Goal: Navigation & Orientation: Find specific page/section

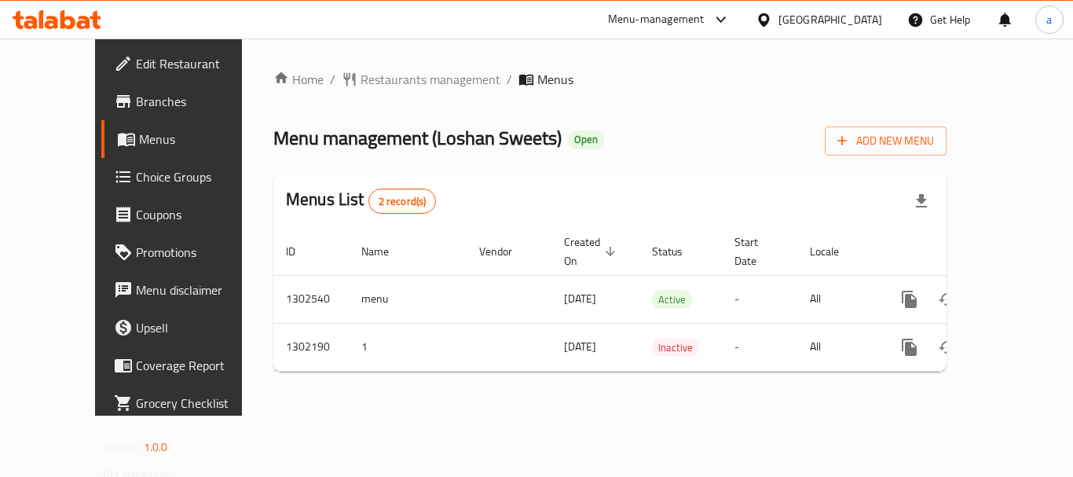
click at [831, 27] on div "[GEOGRAPHIC_DATA]" at bounding box center [830, 19] width 104 height 17
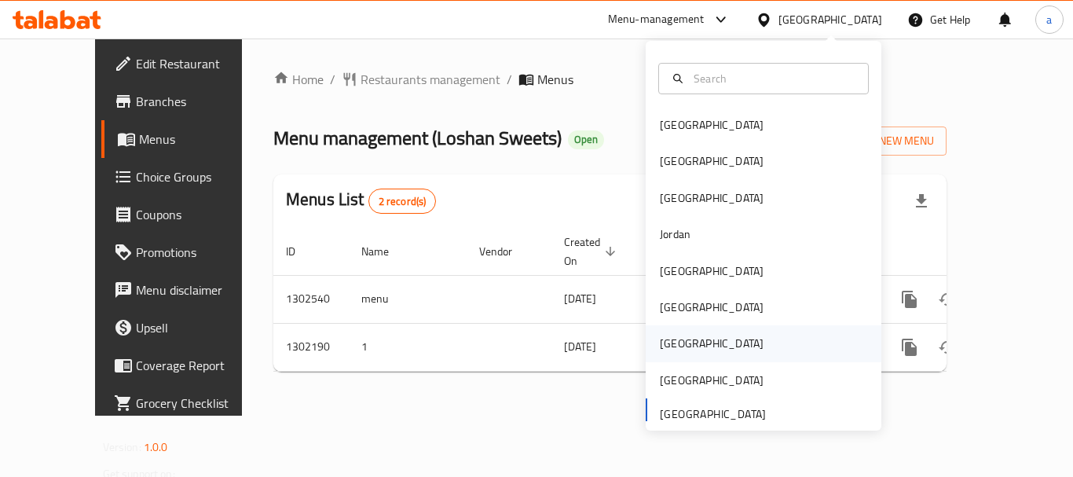
click at [699, 337] on div "[GEOGRAPHIC_DATA]" at bounding box center [764, 343] width 236 height 36
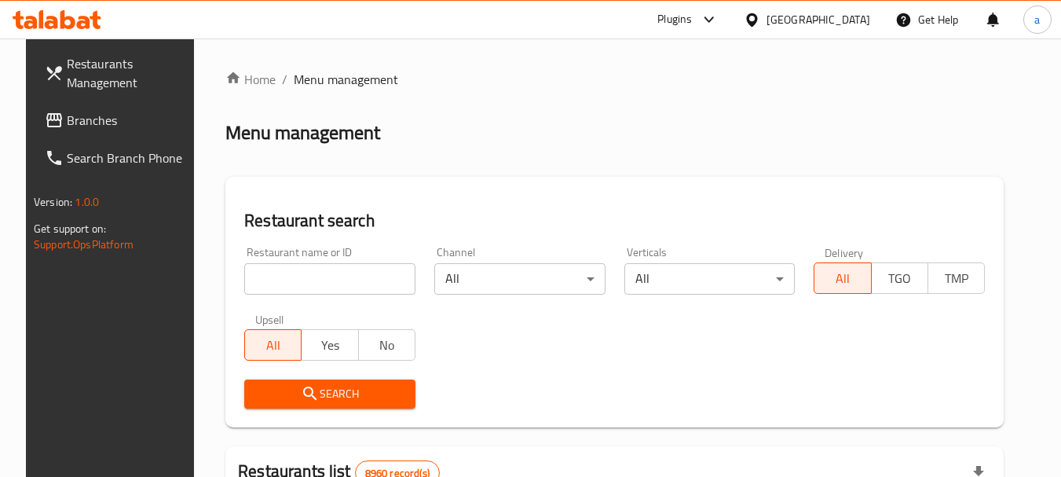
click at [853, 22] on div "[GEOGRAPHIC_DATA]" at bounding box center [819, 19] width 104 height 17
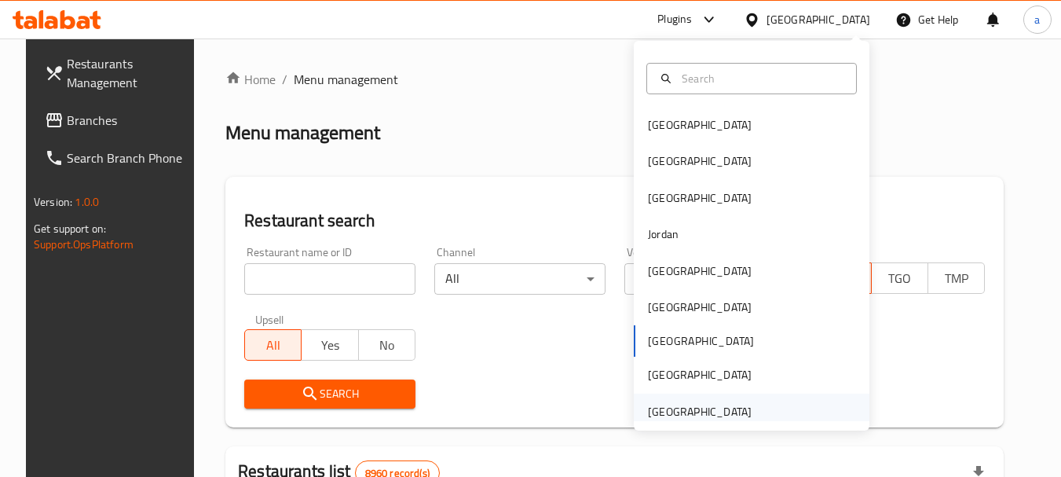
click at [689, 412] on div "[GEOGRAPHIC_DATA]" at bounding box center [700, 411] width 104 height 17
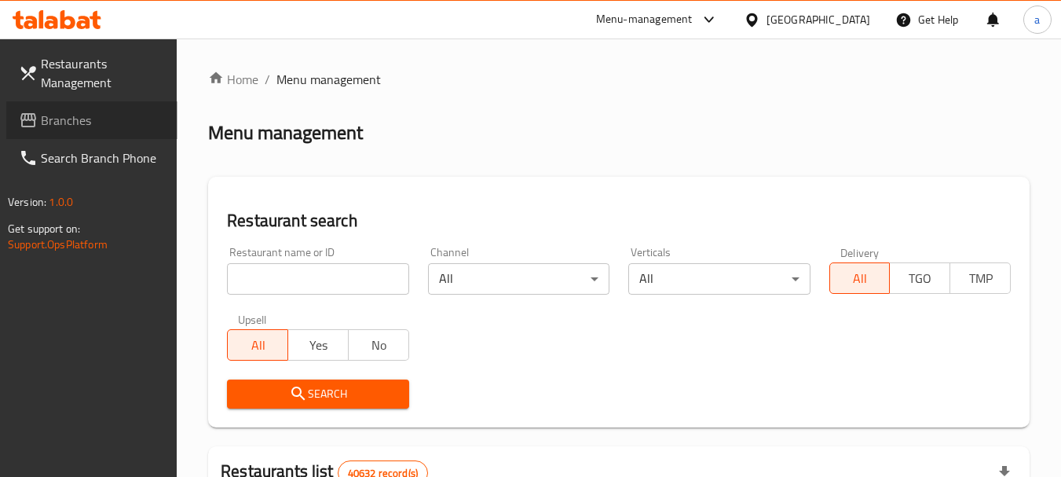
click at [43, 116] on span "Branches" at bounding box center [103, 120] width 124 height 19
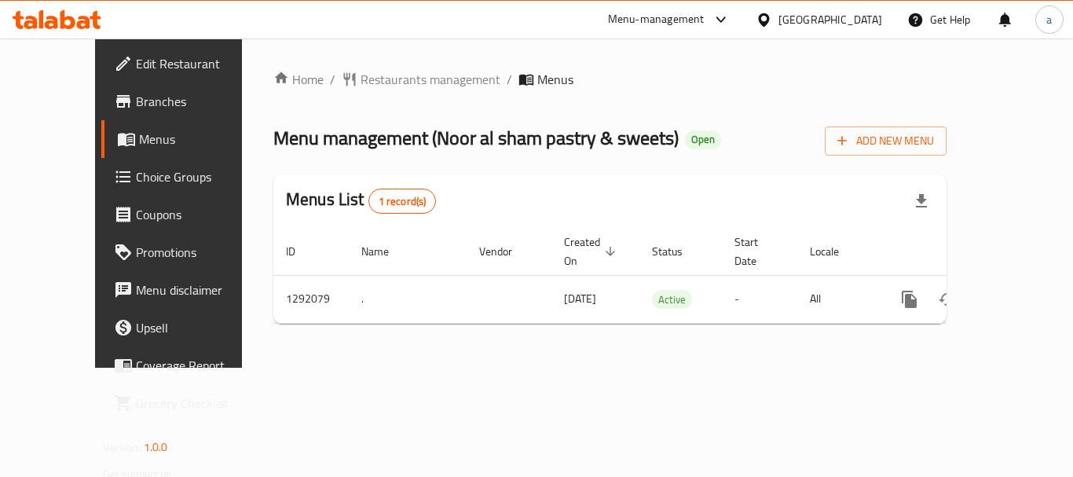
click at [823, 20] on div "[GEOGRAPHIC_DATA]" at bounding box center [830, 19] width 104 height 17
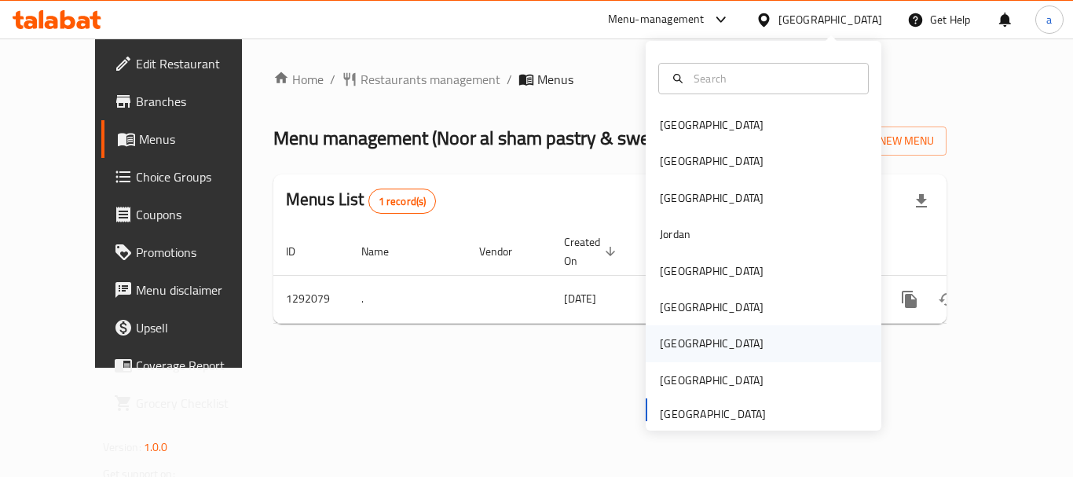
click at [668, 349] on div "[GEOGRAPHIC_DATA]" at bounding box center [712, 343] width 104 height 17
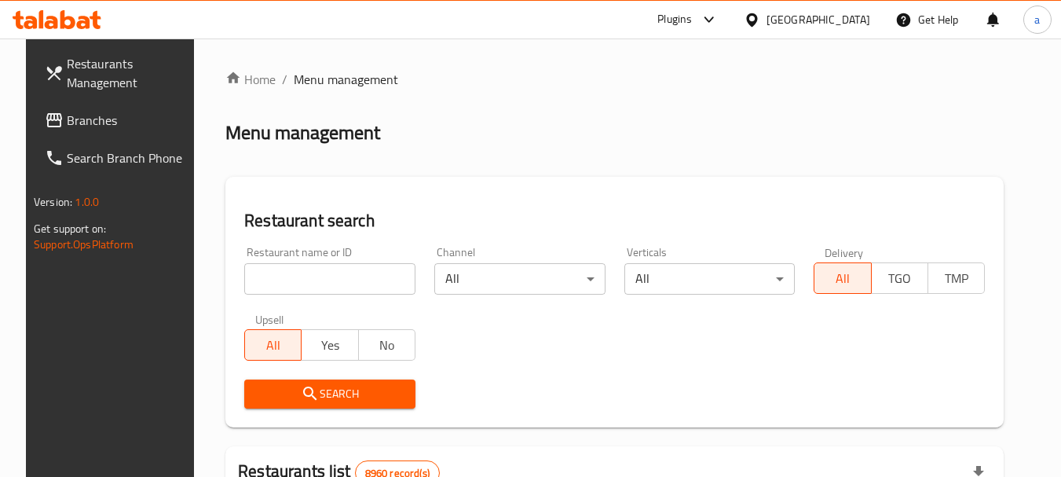
click at [101, 126] on span "Branches" at bounding box center [129, 120] width 124 height 19
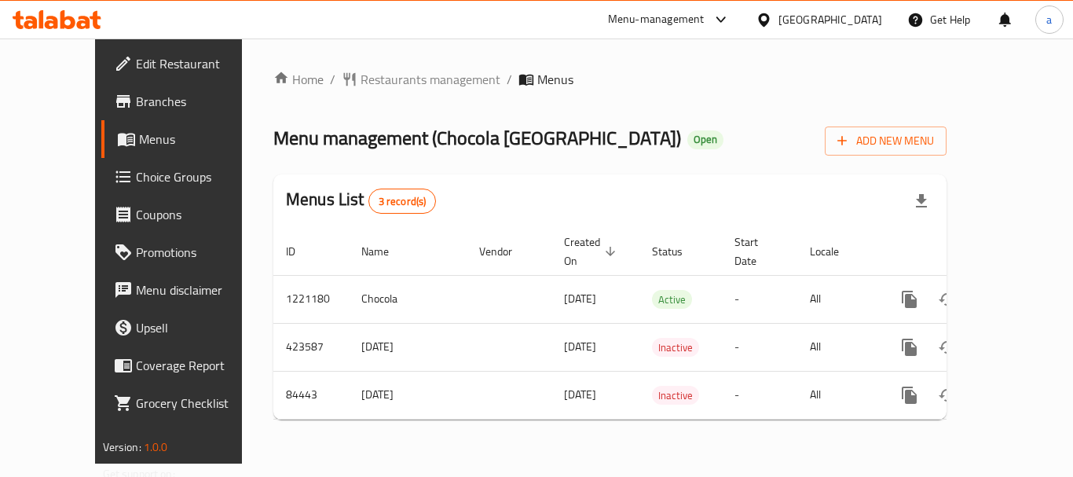
click at [869, 17] on div "[GEOGRAPHIC_DATA]" at bounding box center [830, 19] width 104 height 17
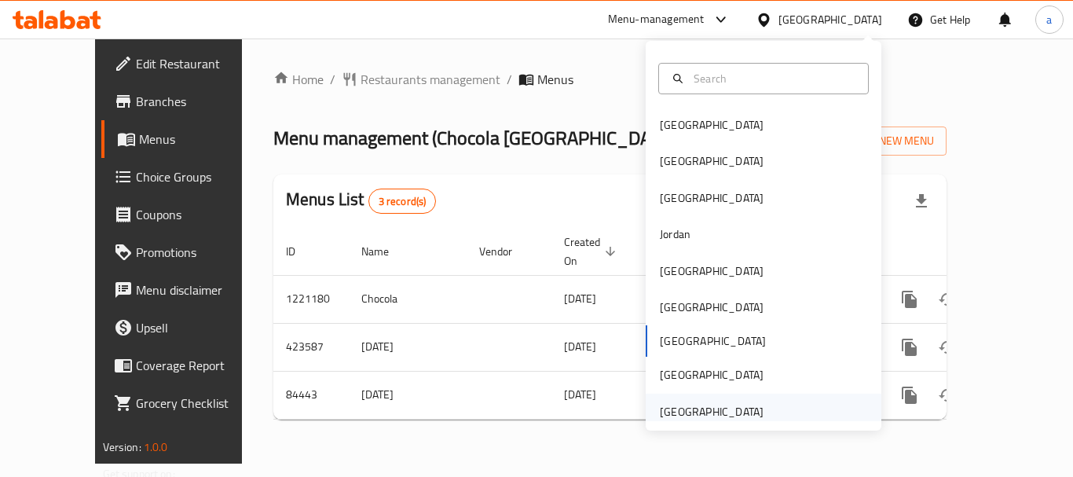
click at [675, 412] on div "[GEOGRAPHIC_DATA]" at bounding box center [712, 411] width 104 height 17
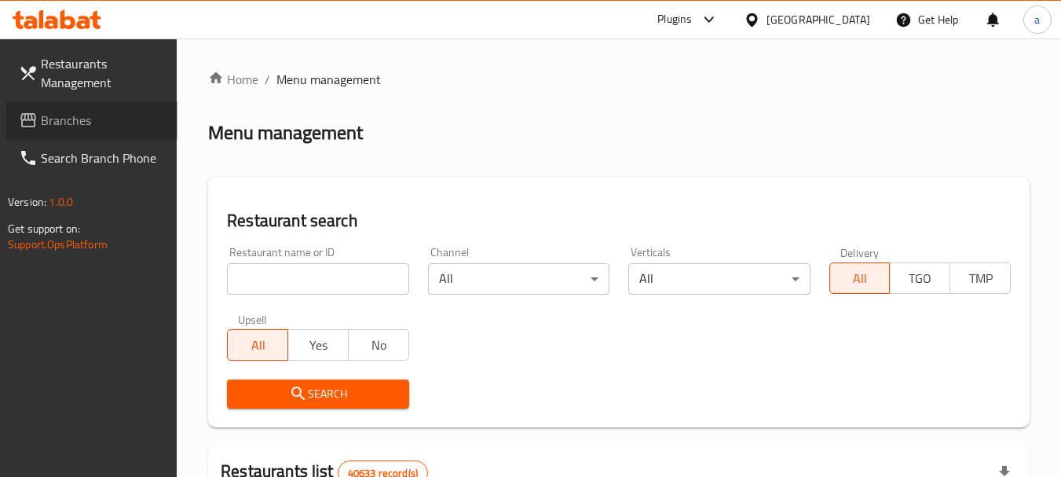
click at [82, 129] on span "Branches" at bounding box center [103, 120] width 124 height 19
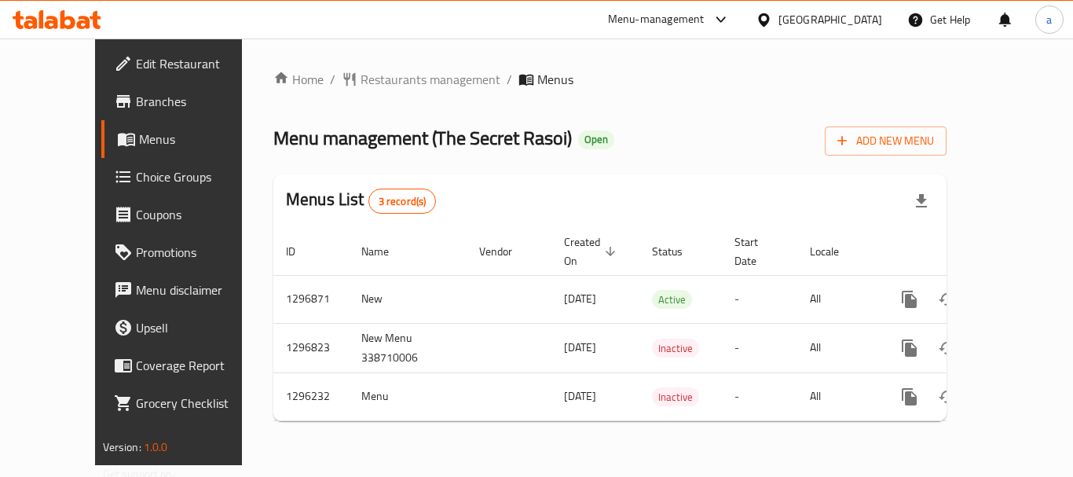
click at [842, 14] on div "[GEOGRAPHIC_DATA]" at bounding box center [830, 19] width 104 height 17
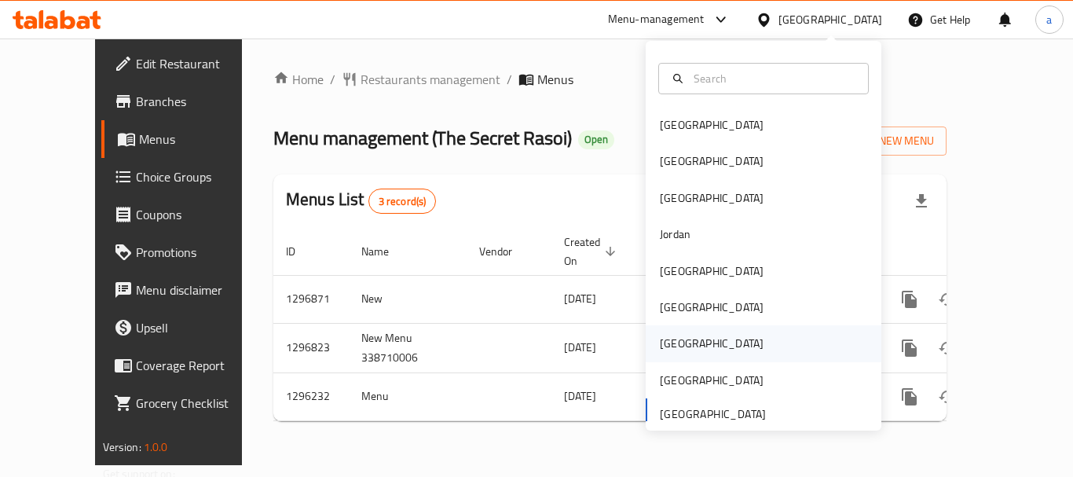
click at [679, 338] on div "[GEOGRAPHIC_DATA]" at bounding box center [711, 343] width 129 height 36
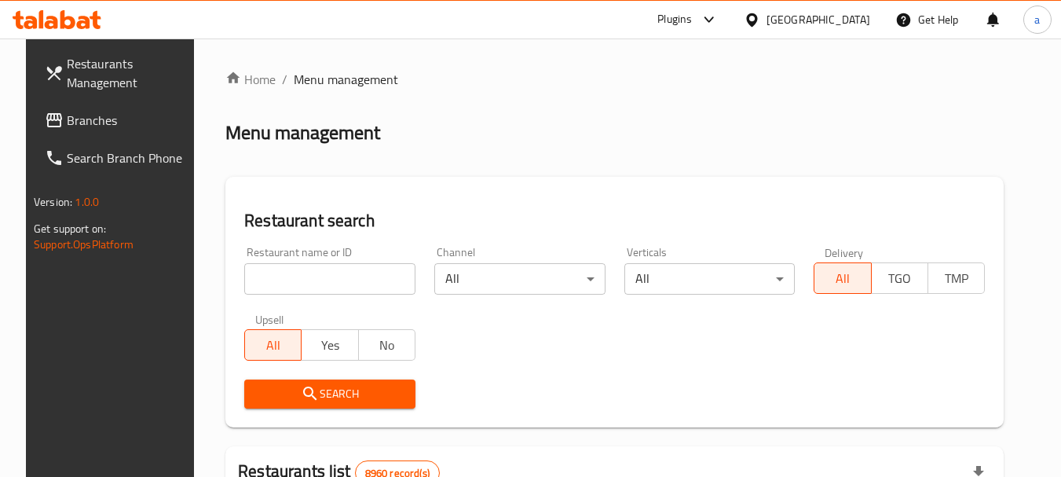
click at [101, 124] on span "Branches" at bounding box center [129, 120] width 124 height 19
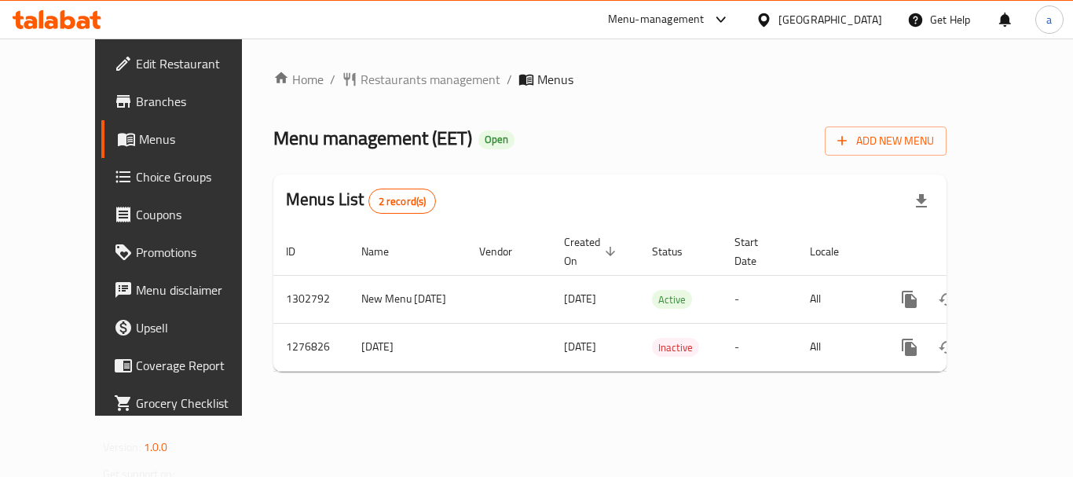
click at [778, 16] on div at bounding box center [767, 19] width 23 height 17
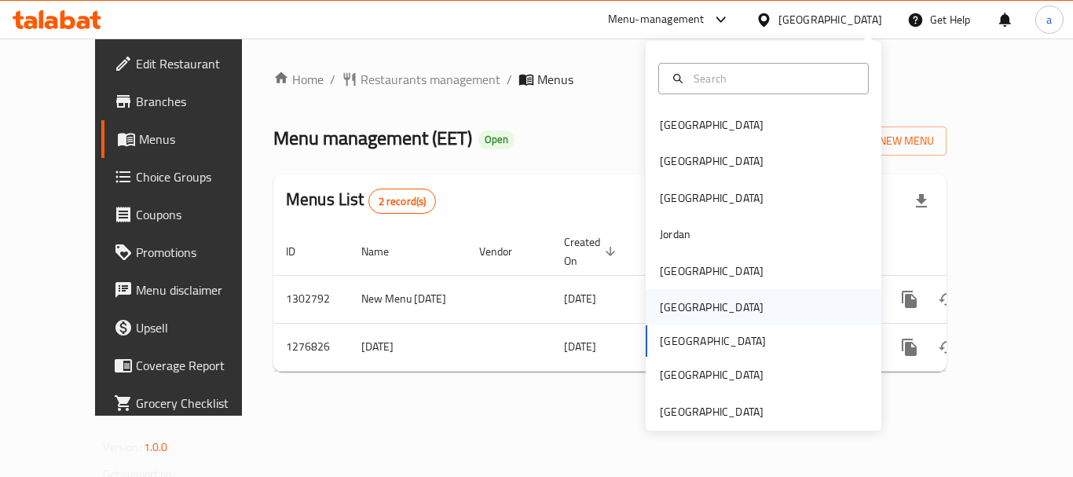
click at [681, 307] on div "[GEOGRAPHIC_DATA]" at bounding box center [711, 307] width 129 height 36
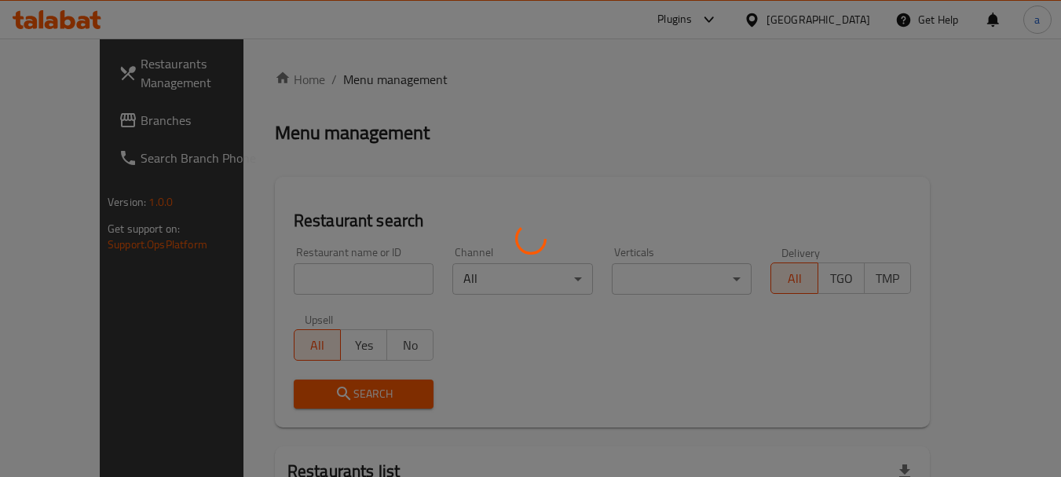
click at [66, 126] on div at bounding box center [530, 238] width 1061 height 477
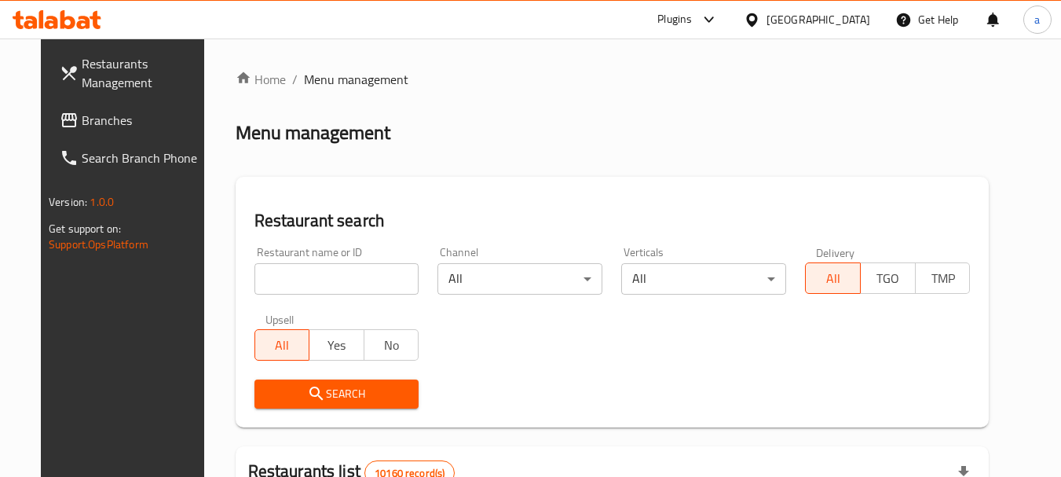
click at [82, 126] on span "Branches" at bounding box center [144, 120] width 124 height 19
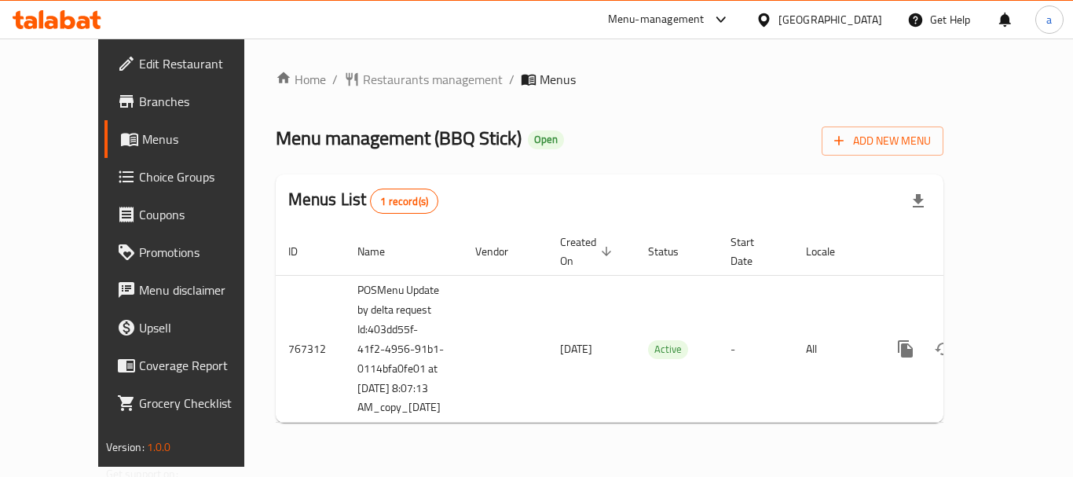
click at [863, 16] on div "[GEOGRAPHIC_DATA]" at bounding box center [830, 19] width 104 height 17
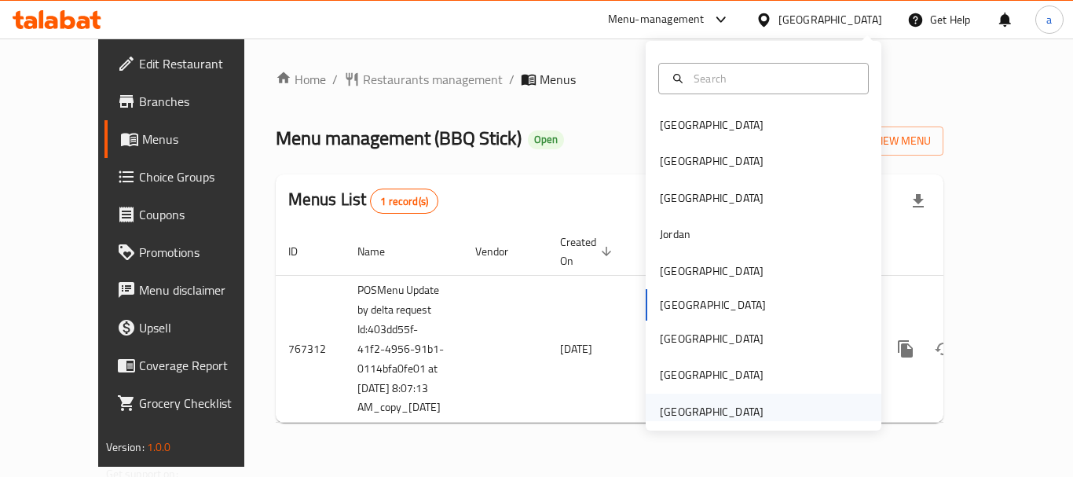
click at [712, 408] on div "[GEOGRAPHIC_DATA]" at bounding box center [712, 411] width 104 height 17
